Goal: Book appointment/travel/reservation

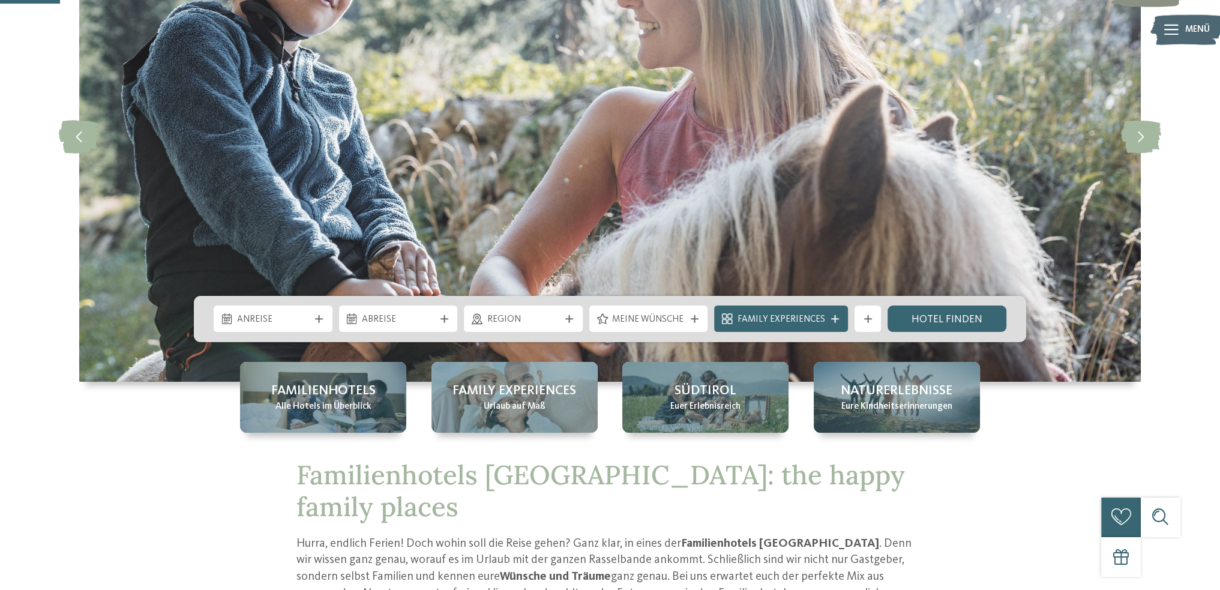
scroll to position [300, 0]
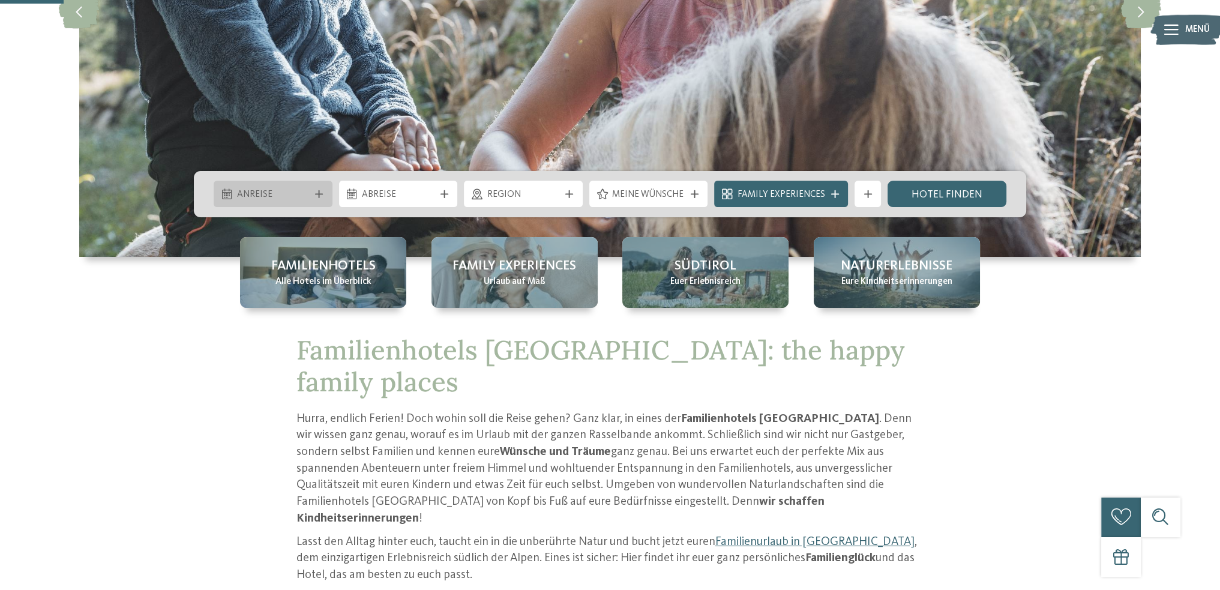
click at [317, 199] on div "Anreise" at bounding box center [273, 194] width 119 height 26
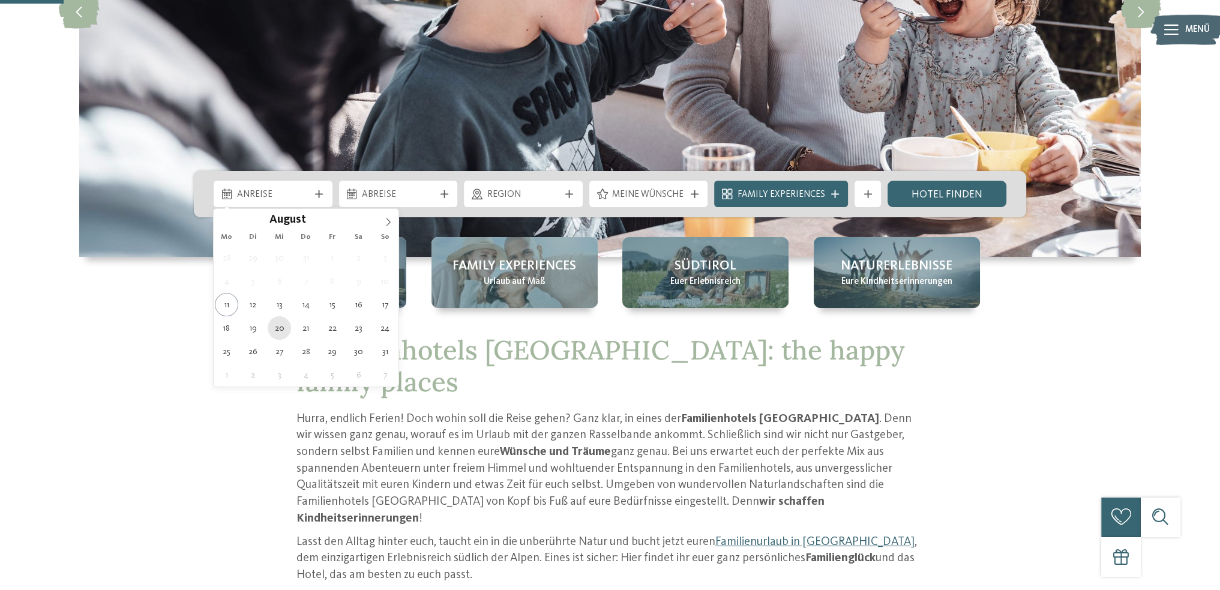
type div "[DATE]"
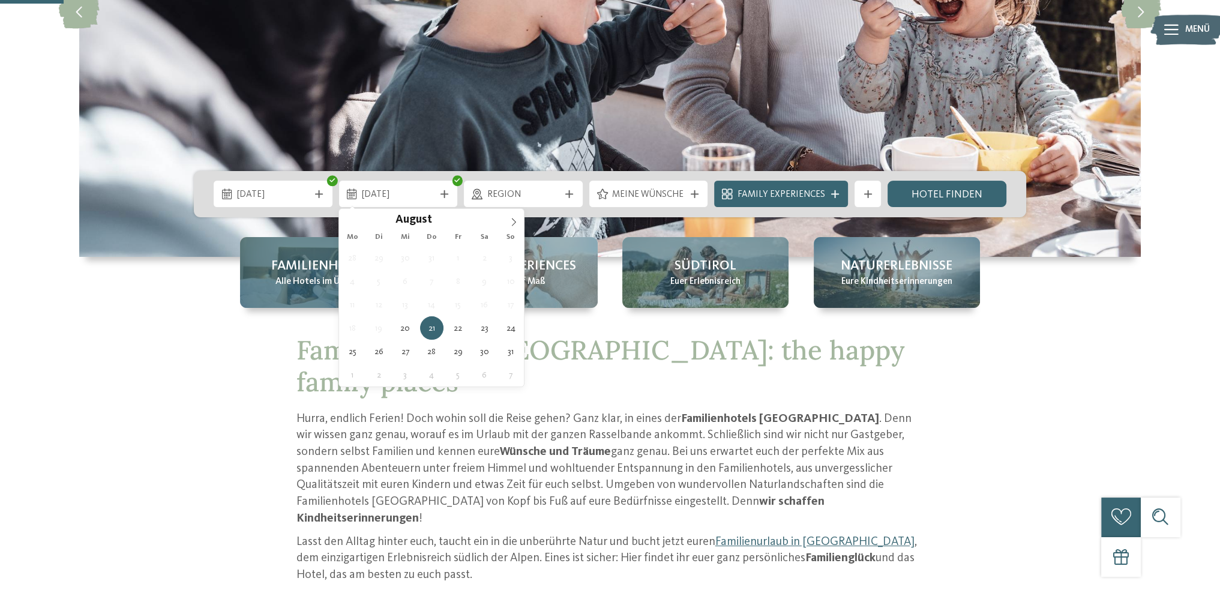
drag, startPoint x: 283, startPoint y: 324, endPoint x: 328, endPoint y: 245, distance: 90.6
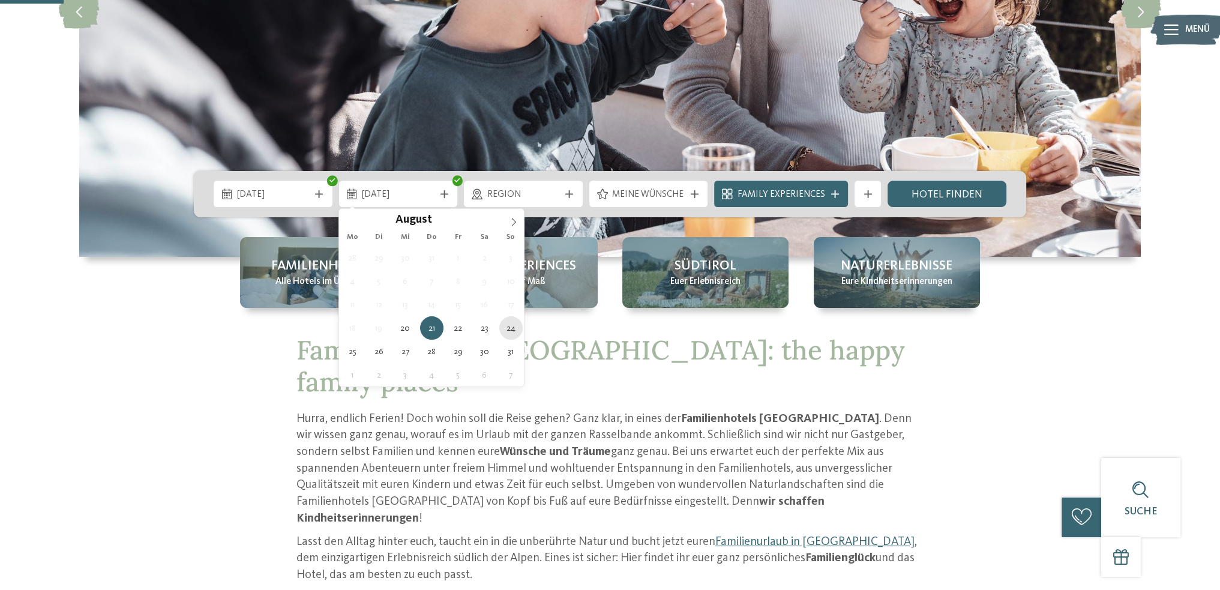
type div "[DATE]"
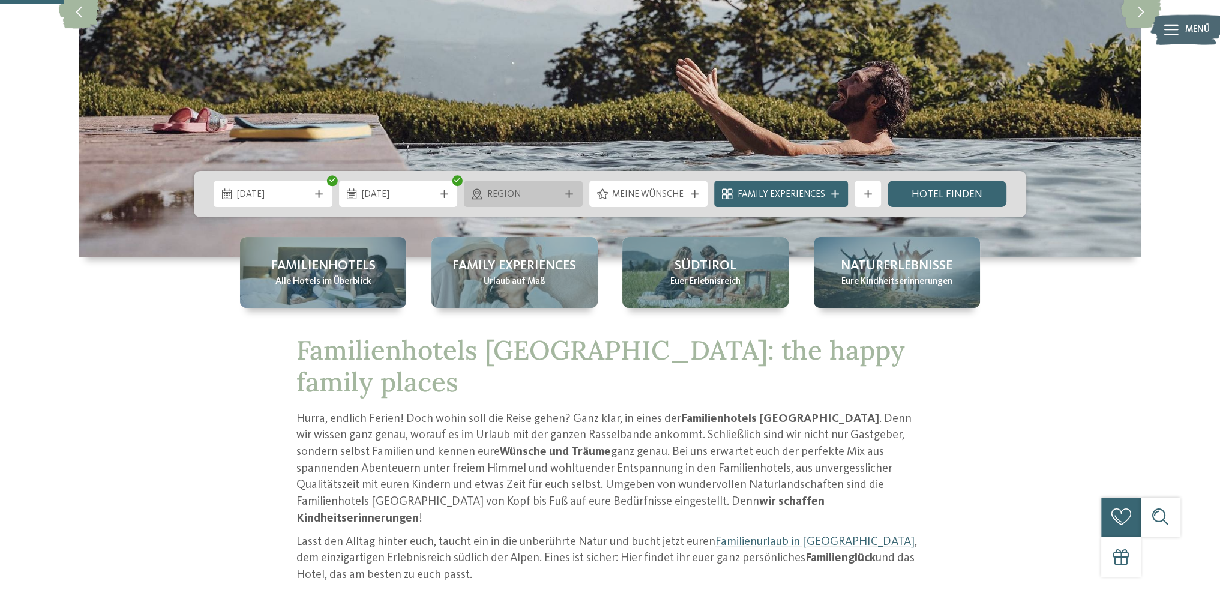
click at [571, 191] on icon at bounding box center [569, 194] width 8 height 8
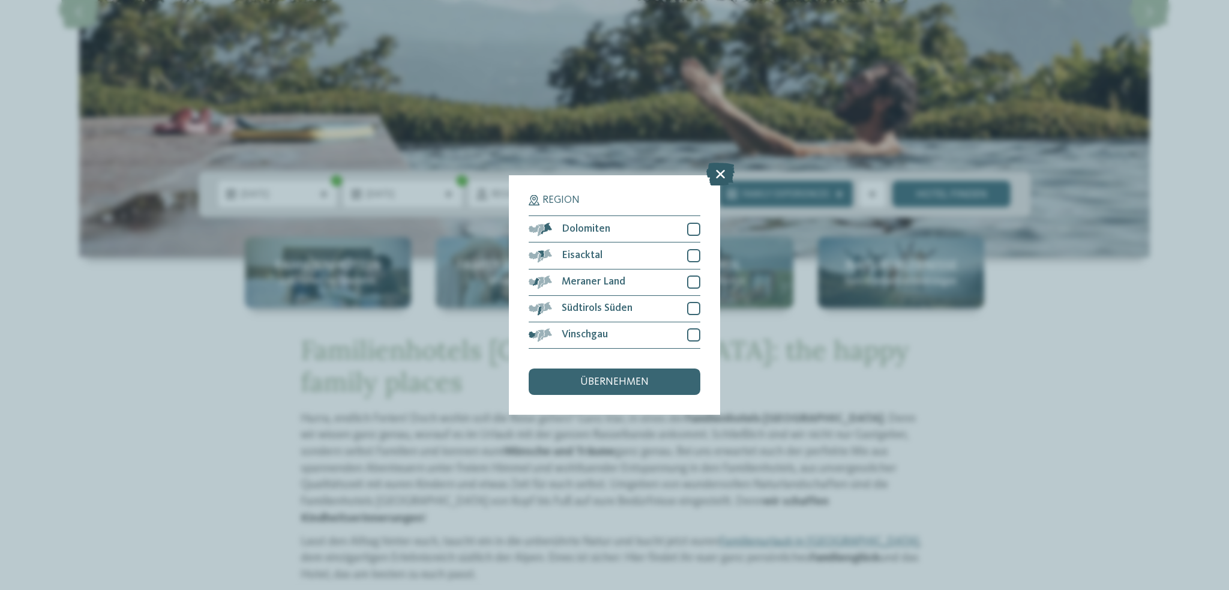
click at [717, 177] on icon at bounding box center [720, 174] width 28 height 23
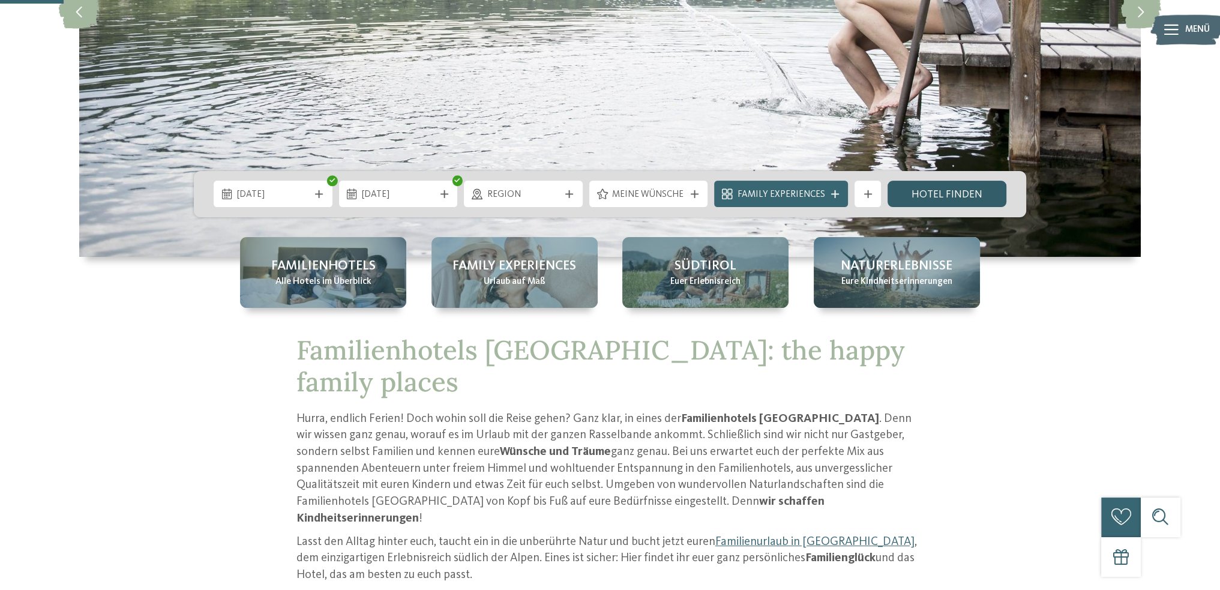
click at [966, 193] on link "Hotel finden" at bounding box center [946, 194] width 119 height 26
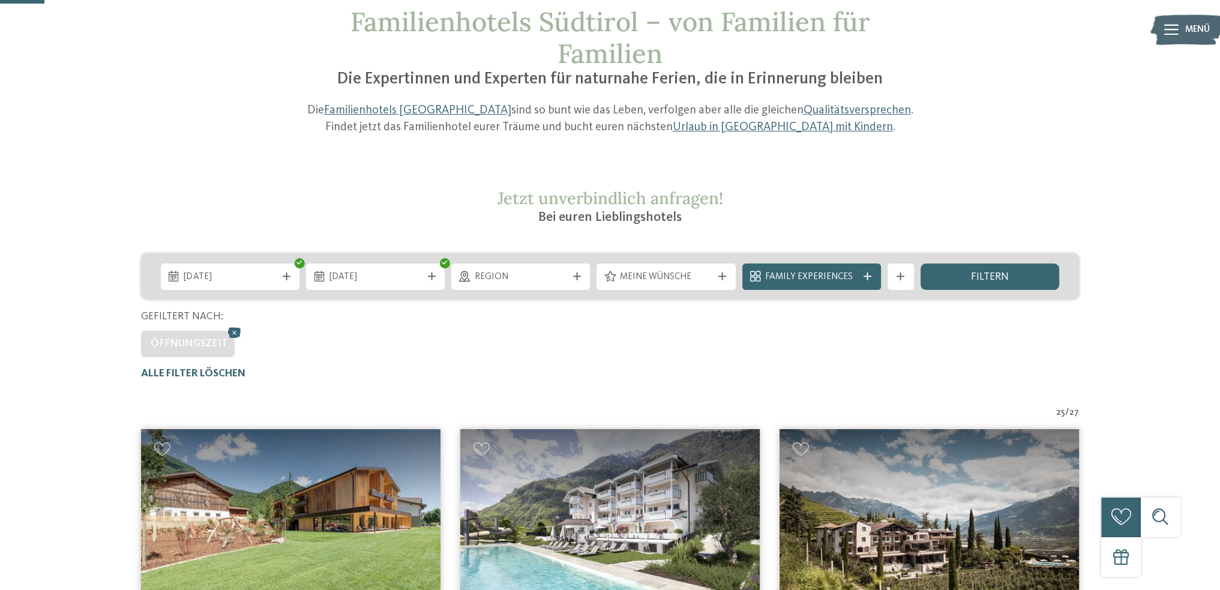
scroll to position [79, 0]
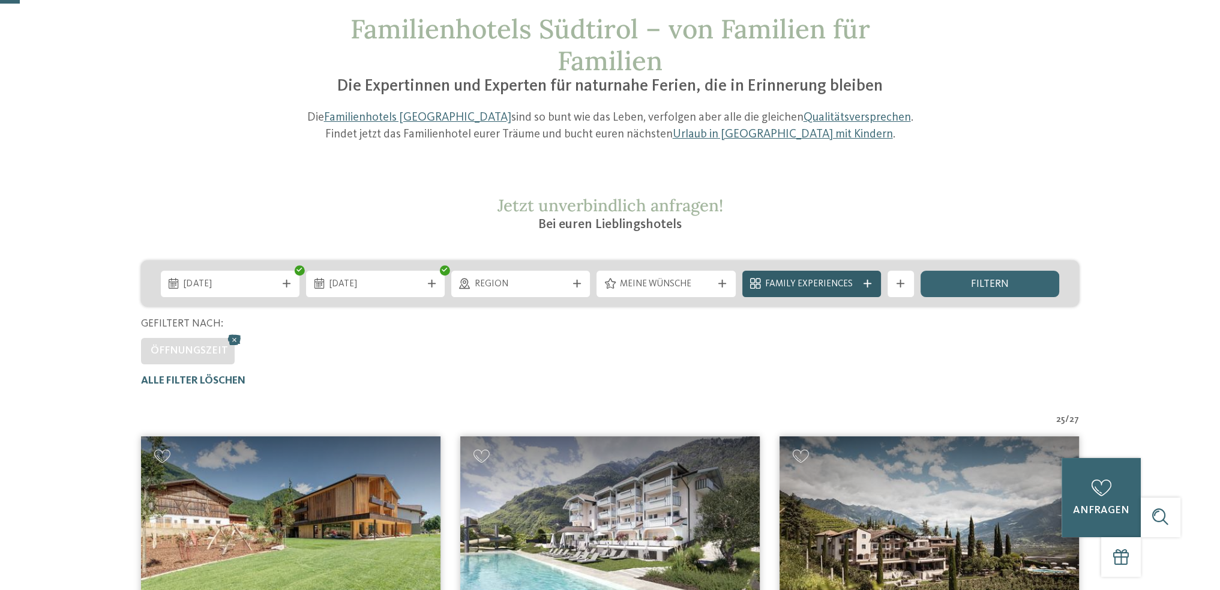
click at [866, 281] on icon at bounding box center [867, 284] width 8 height 8
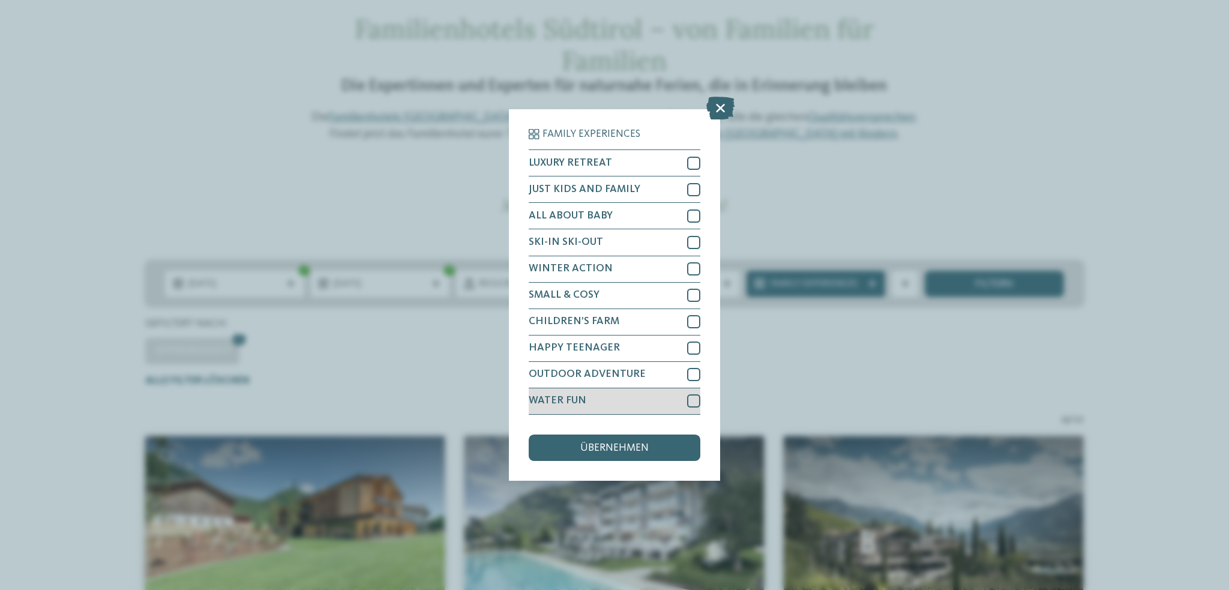
click at [687, 403] on div at bounding box center [693, 400] width 13 height 13
drag, startPoint x: 668, startPoint y: 443, endPoint x: 704, endPoint y: 460, distance: 39.7
click at [668, 443] on div "übernehmen" at bounding box center [615, 447] width 172 height 26
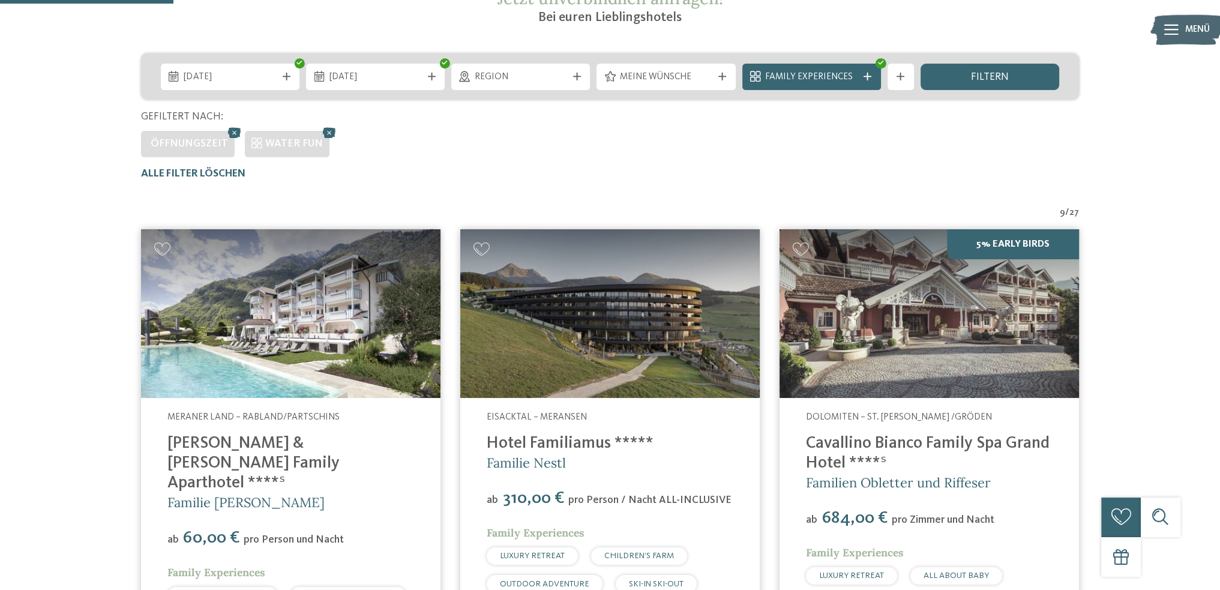
scroll to position [259, 0]
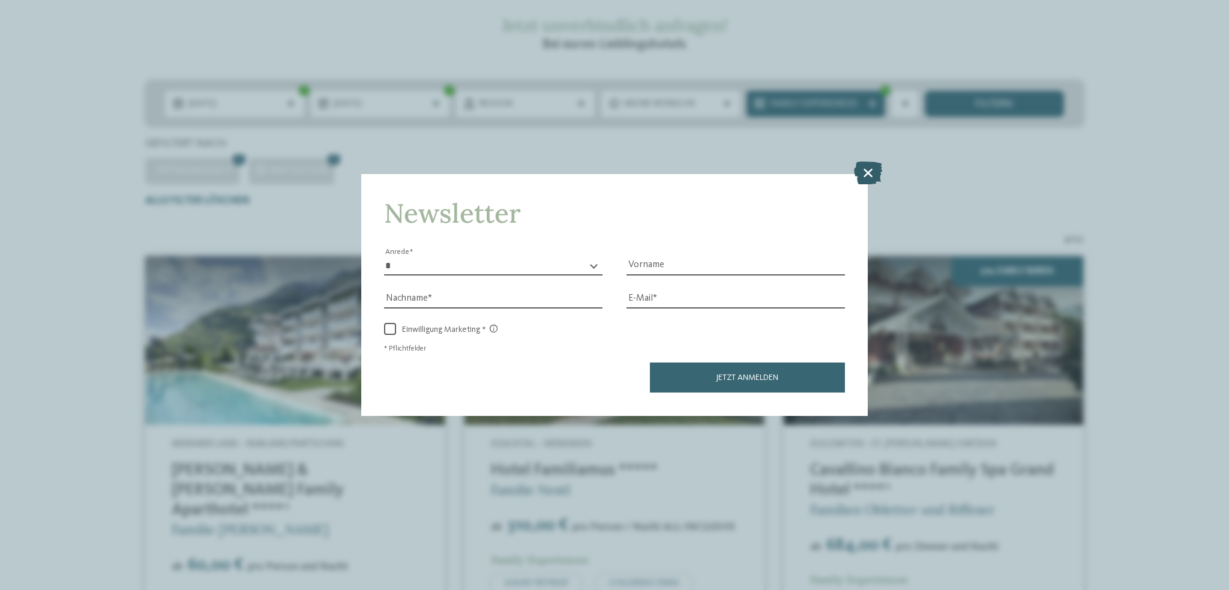
click at [869, 179] on icon at bounding box center [868, 172] width 28 height 23
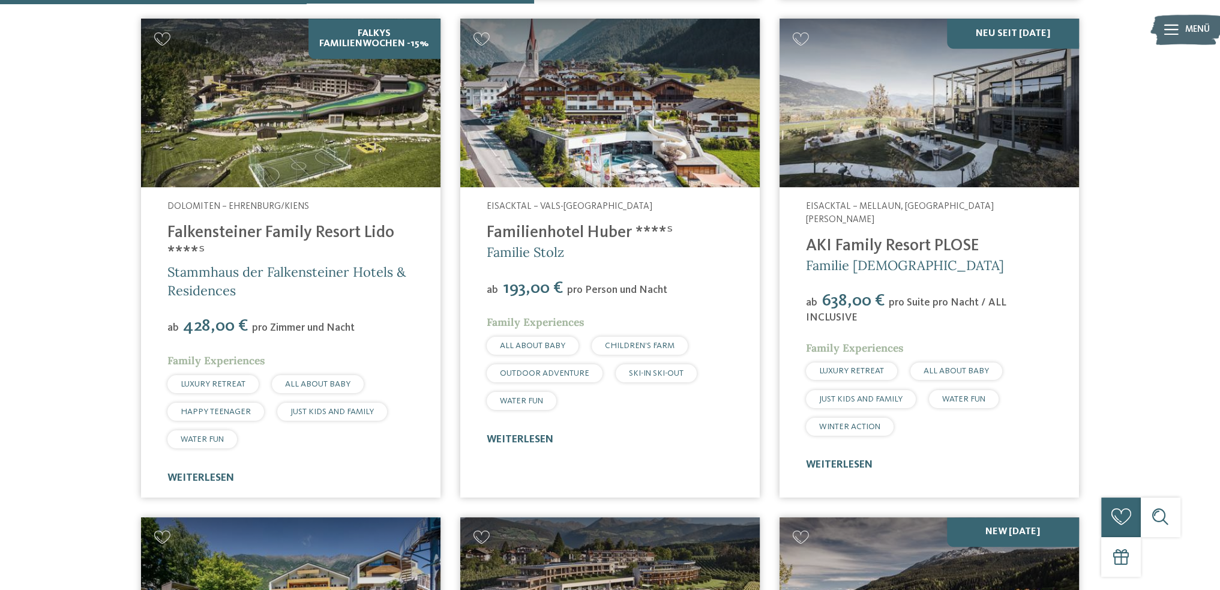
scroll to position [979, 0]
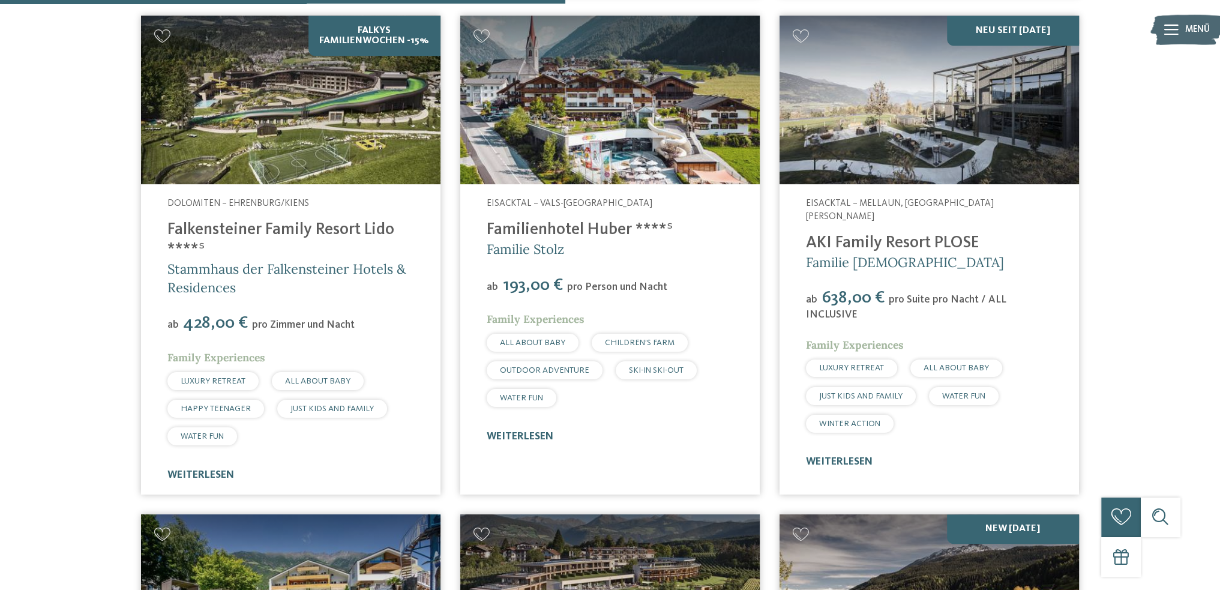
click at [870, 235] on link "AKI Family Resort PLOSE" at bounding box center [892, 243] width 173 height 17
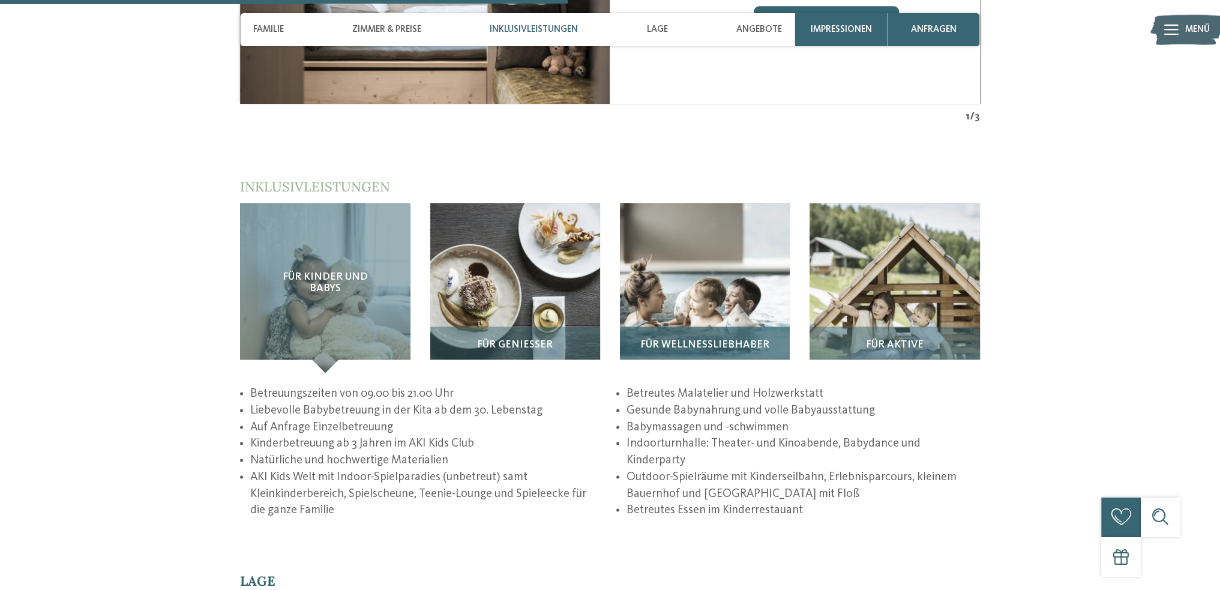
scroll to position [2100, 0]
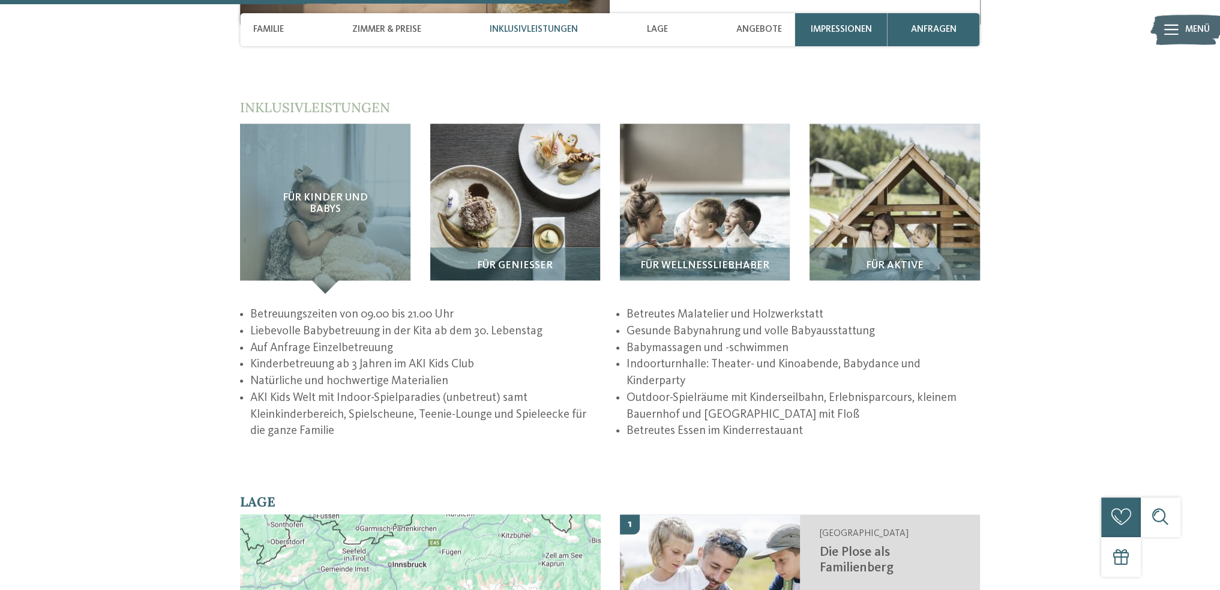
click at [1173, 31] on icon at bounding box center [1171, 30] width 14 height 11
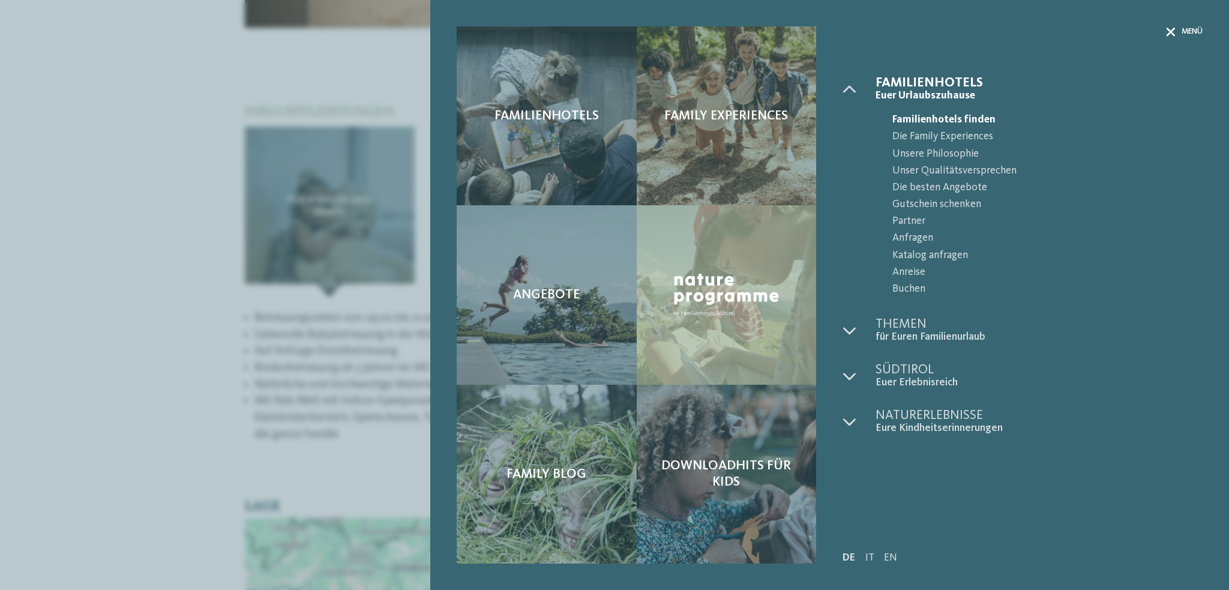
click at [1170, 28] on icon at bounding box center [1170, 32] width 9 height 9
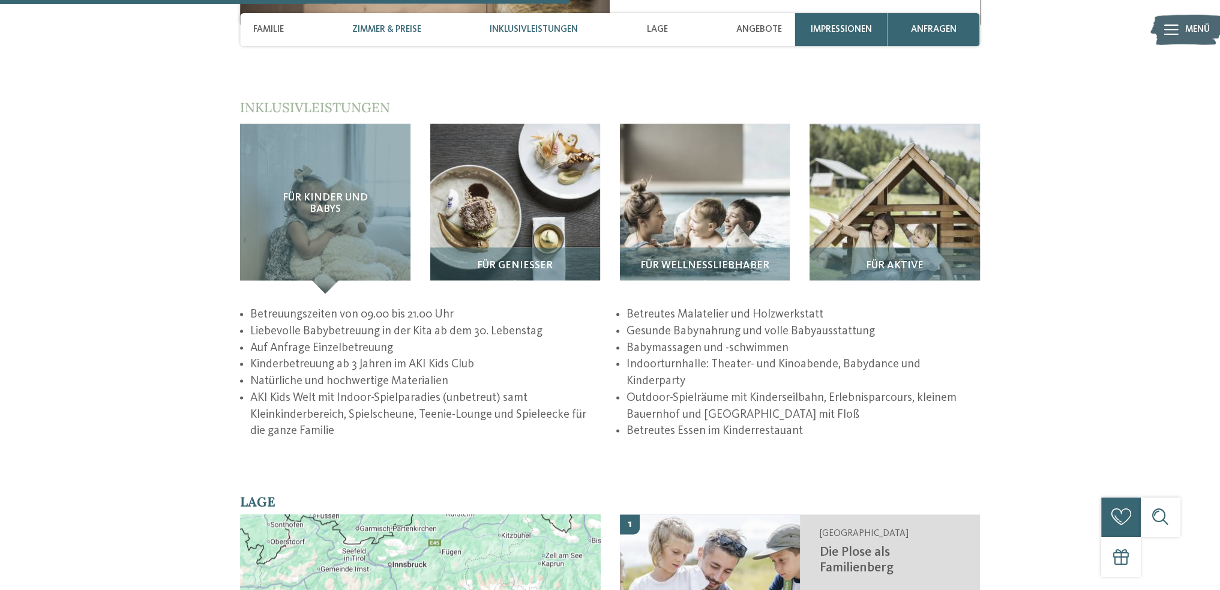
click at [380, 25] on span "Zimmer & Preise" at bounding box center [386, 29] width 69 height 11
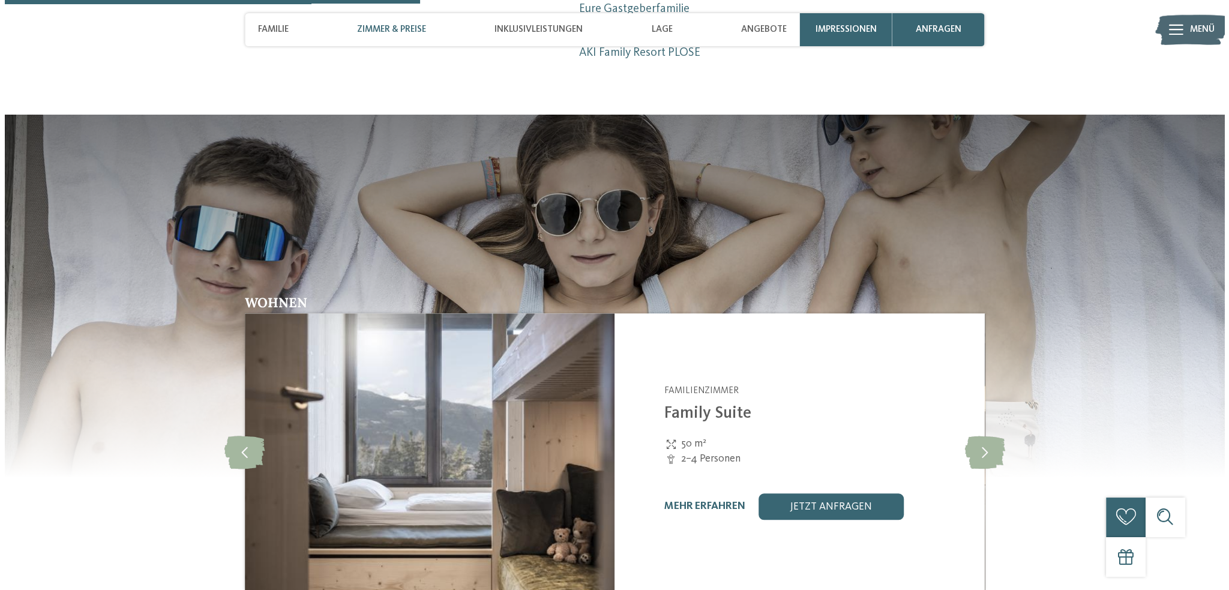
scroll to position [1533, 0]
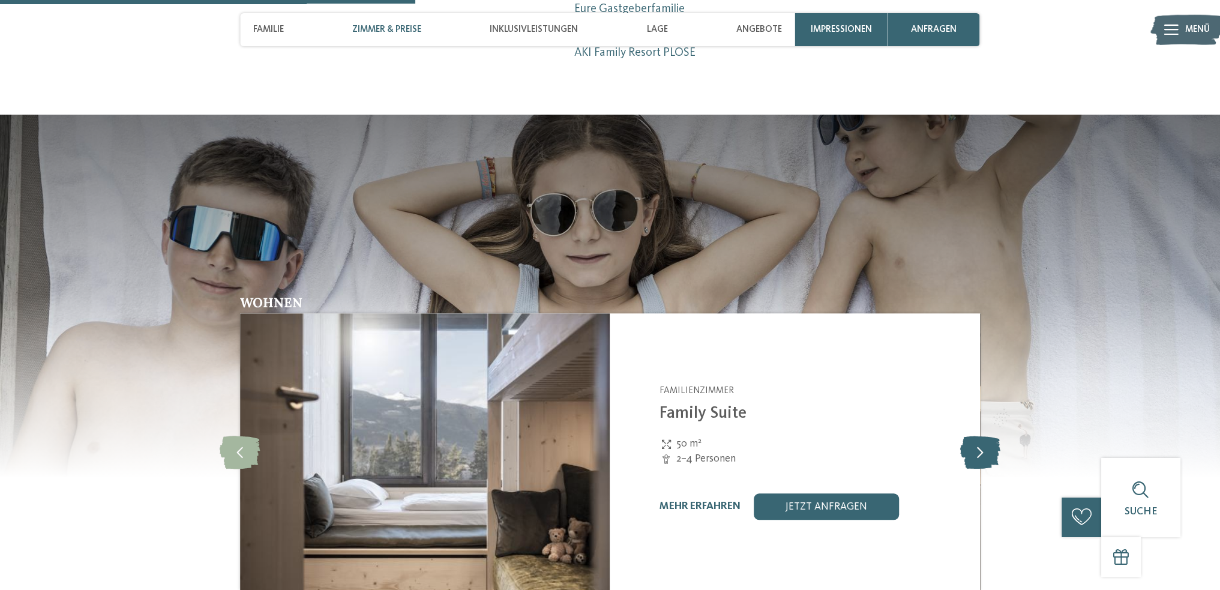
click at [977, 436] on icon at bounding box center [979, 452] width 40 height 33
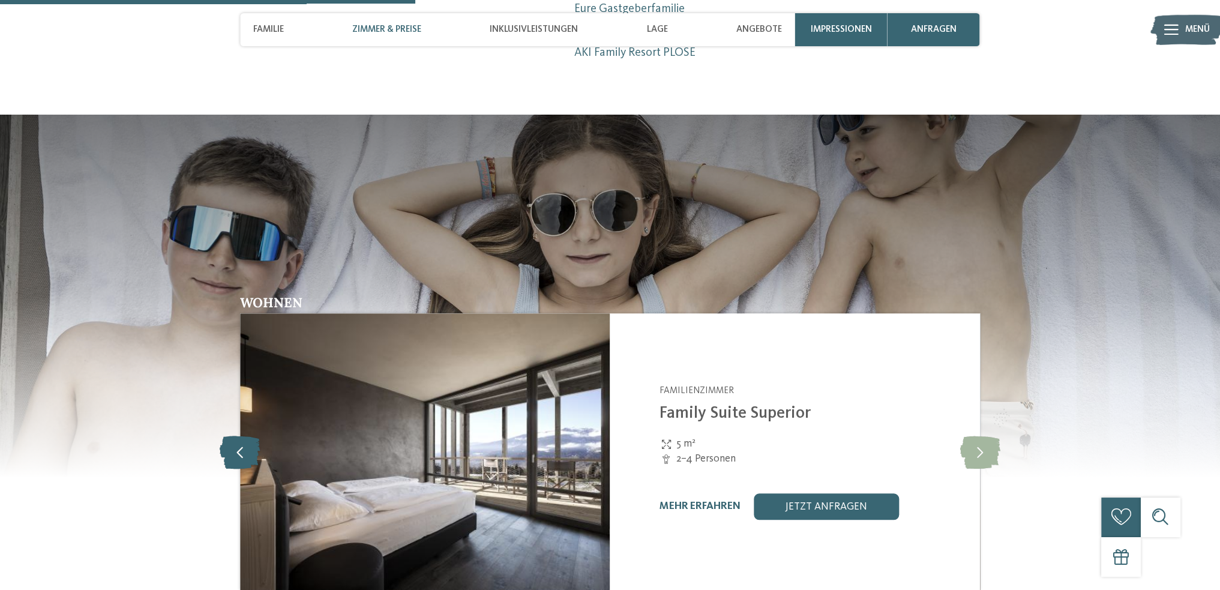
click at [226, 436] on icon at bounding box center [240, 452] width 41 height 33
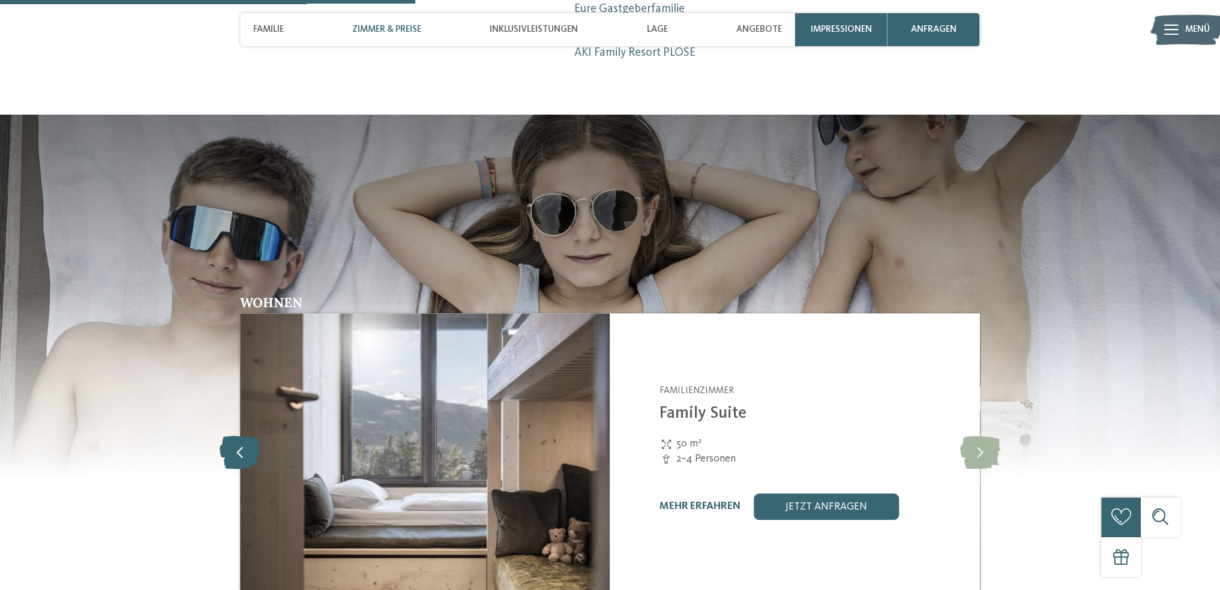
click at [246, 436] on icon at bounding box center [240, 452] width 41 height 33
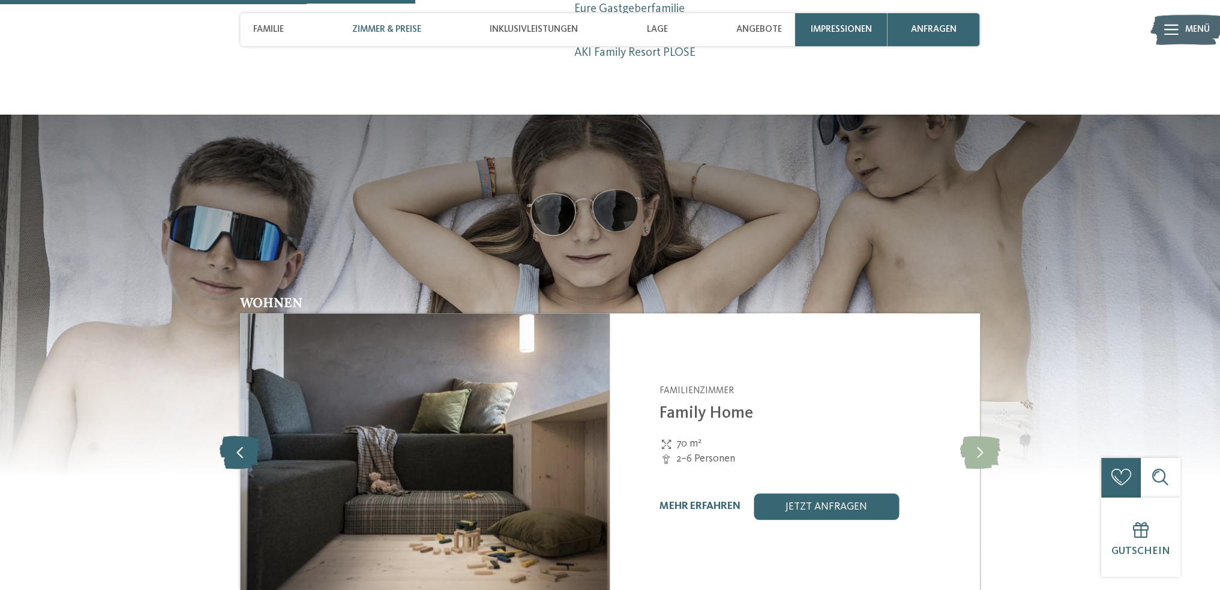
click at [247, 436] on icon at bounding box center [240, 452] width 41 height 33
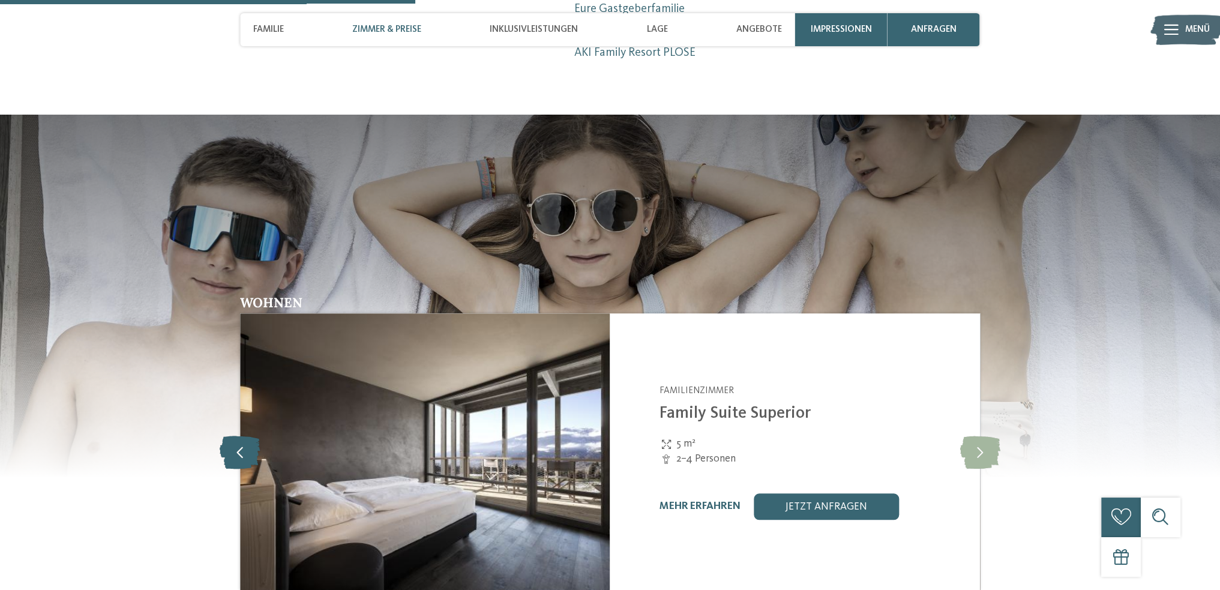
click at [247, 436] on icon at bounding box center [240, 452] width 41 height 33
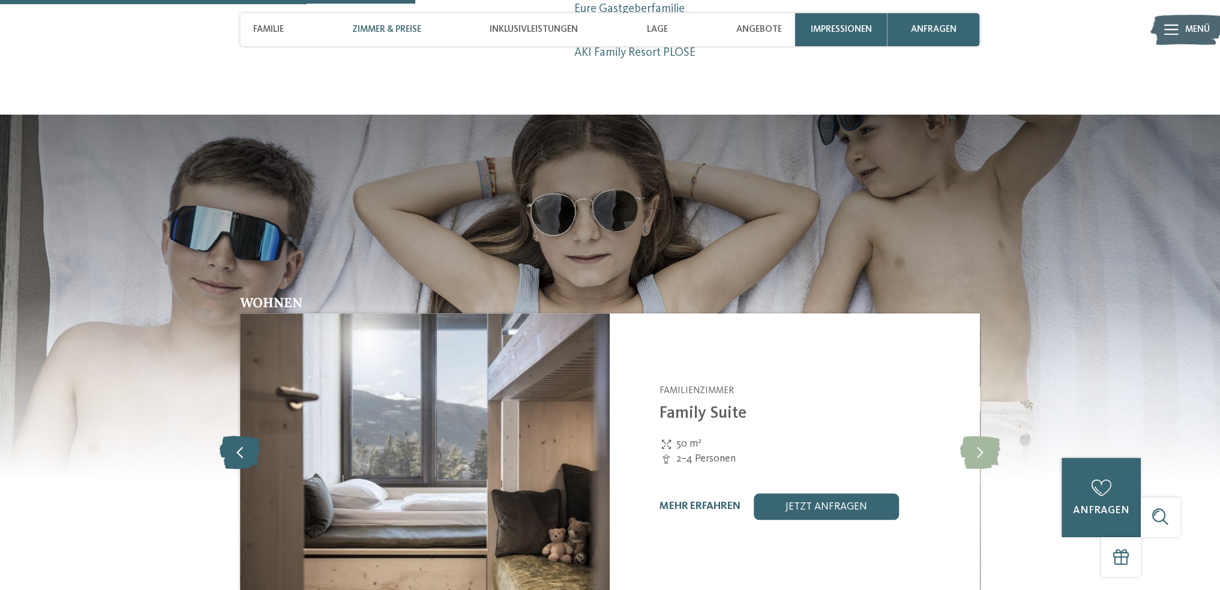
click at [247, 436] on icon at bounding box center [240, 452] width 41 height 33
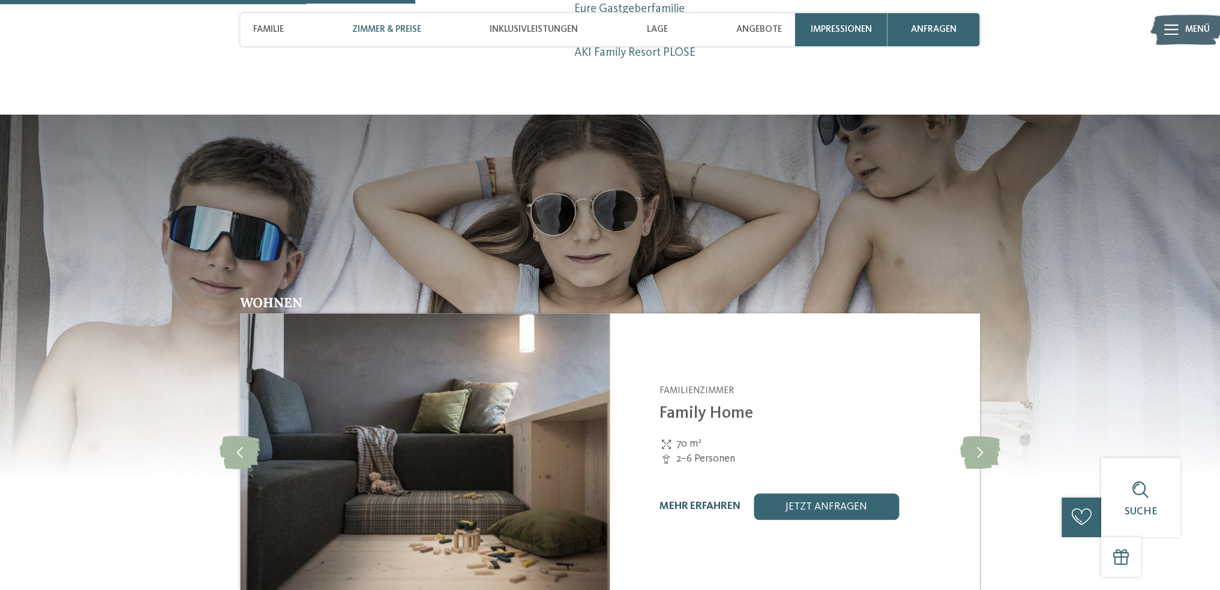
click at [701, 501] on link "mehr erfahren" at bounding box center [699, 506] width 81 height 10
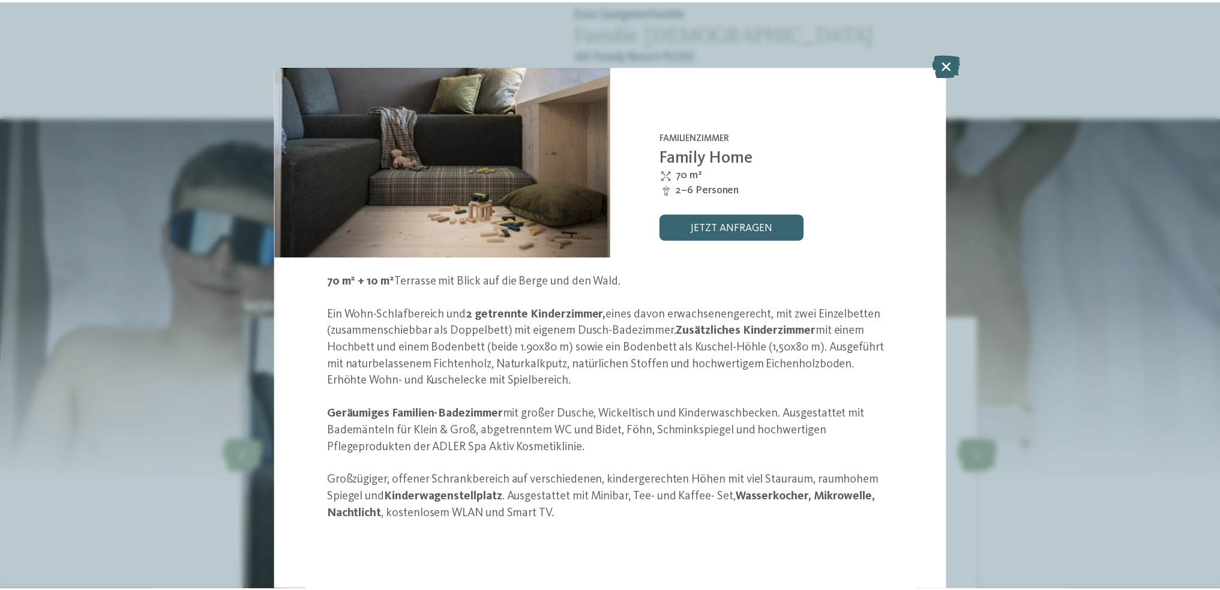
scroll to position [75, 0]
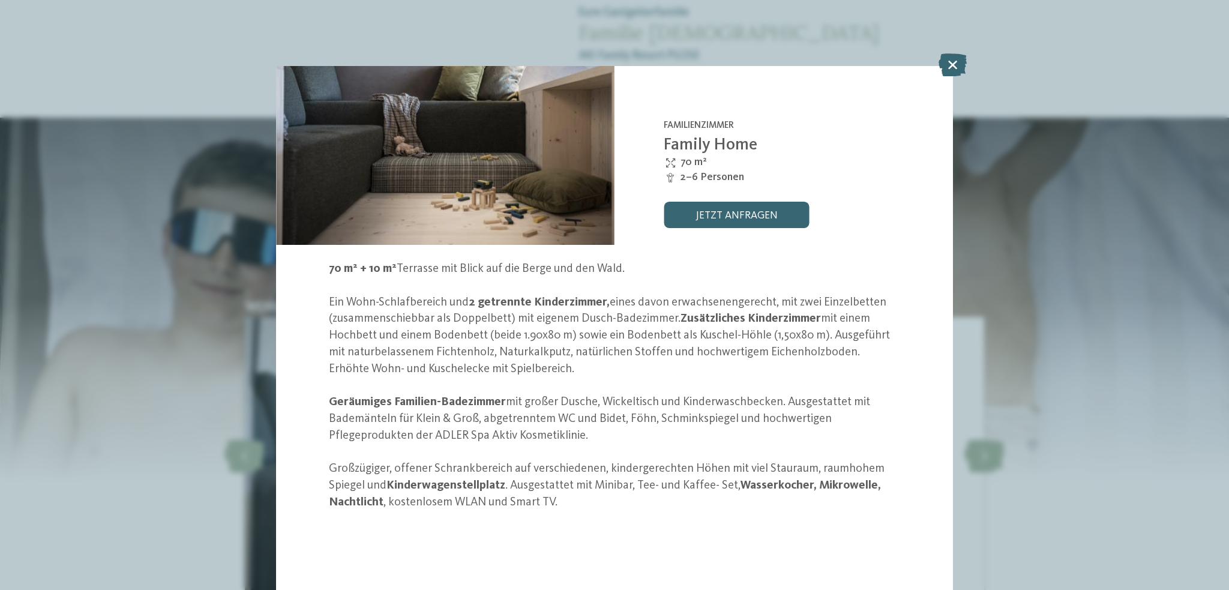
drag, startPoint x: 959, startPoint y: 62, endPoint x: 951, endPoint y: 64, distance: 7.4
click at [958, 62] on icon at bounding box center [952, 64] width 28 height 23
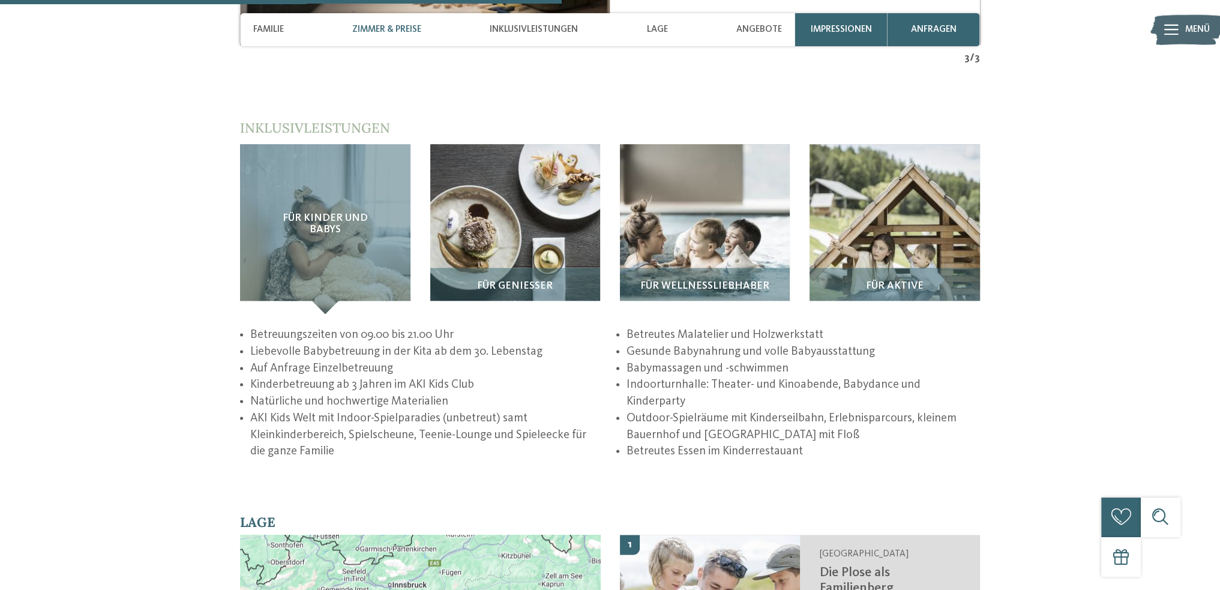
scroll to position [2073, 0]
